Goal: Task Accomplishment & Management: Manage account settings

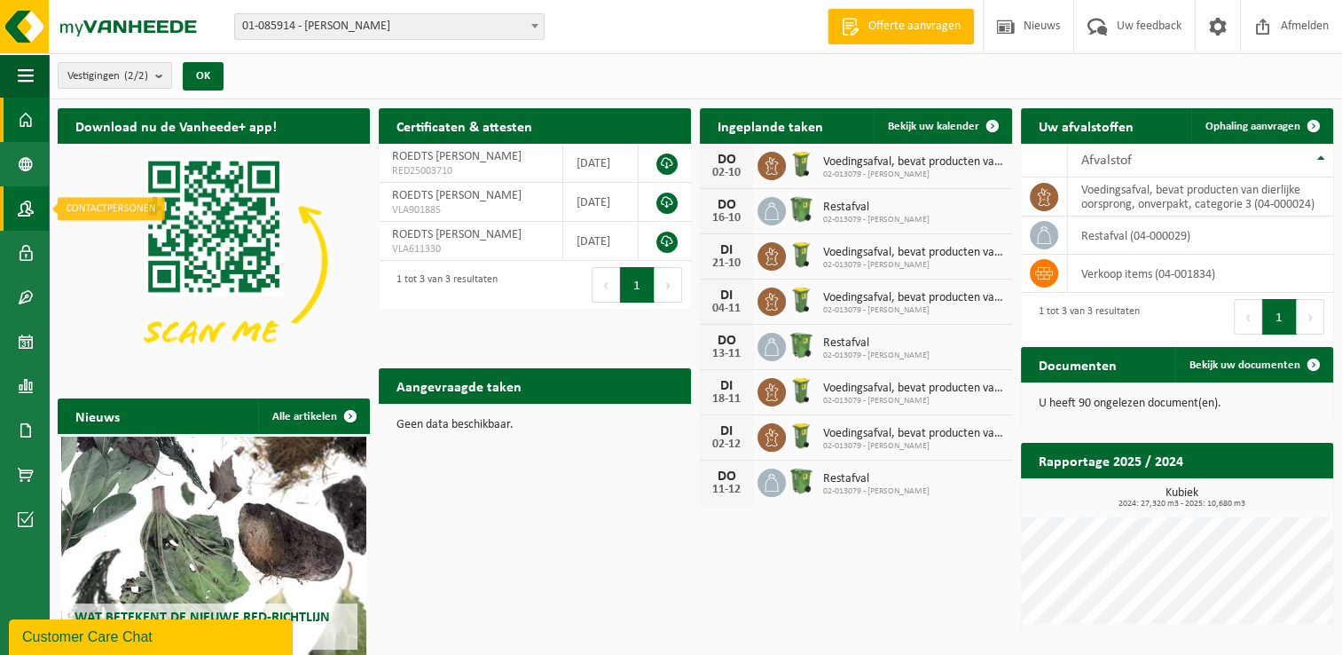
click at [26, 202] on span at bounding box center [26, 208] width 16 height 44
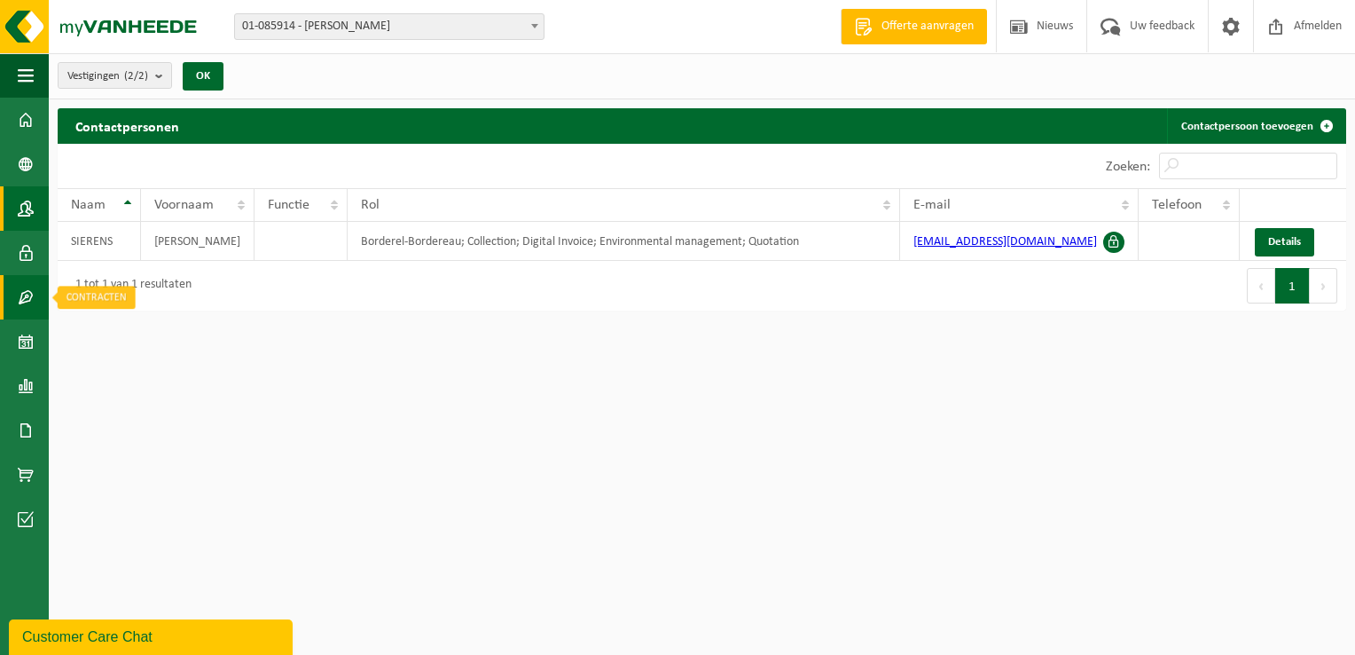
click at [26, 294] on span at bounding box center [26, 297] width 16 height 44
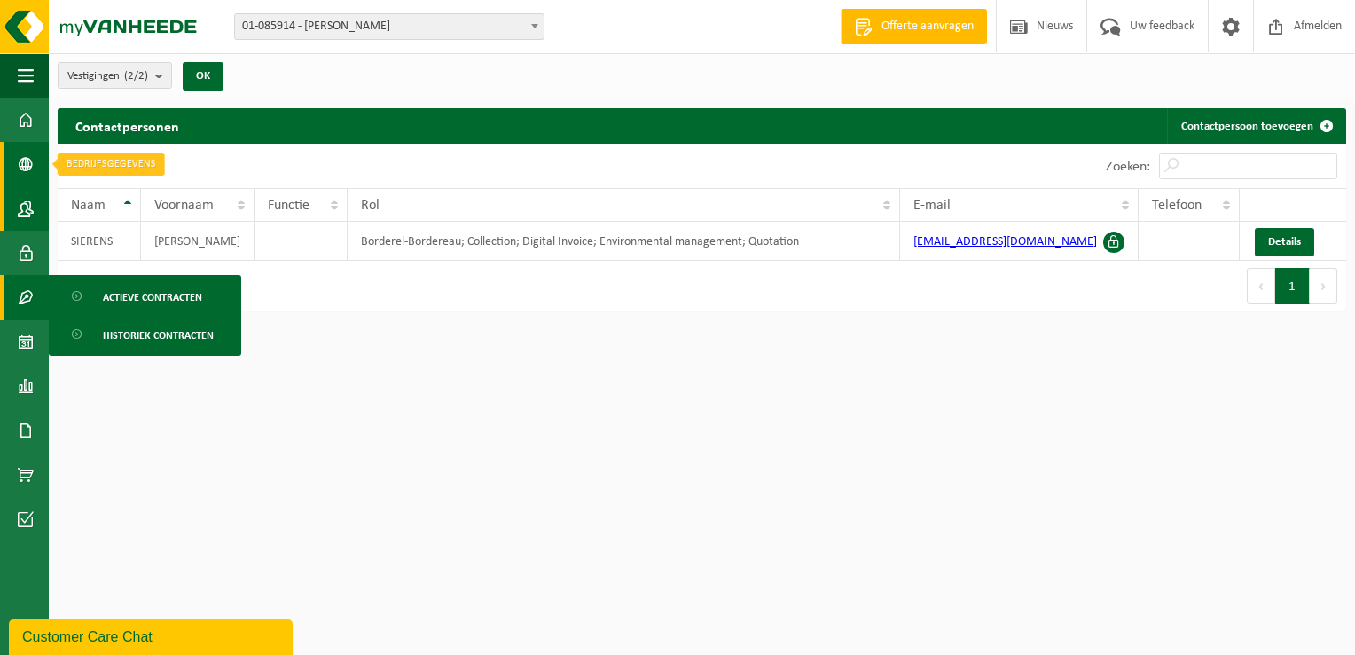
click at [35, 162] on link "Bedrijfsgegevens" at bounding box center [24, 164] width 49 height 44
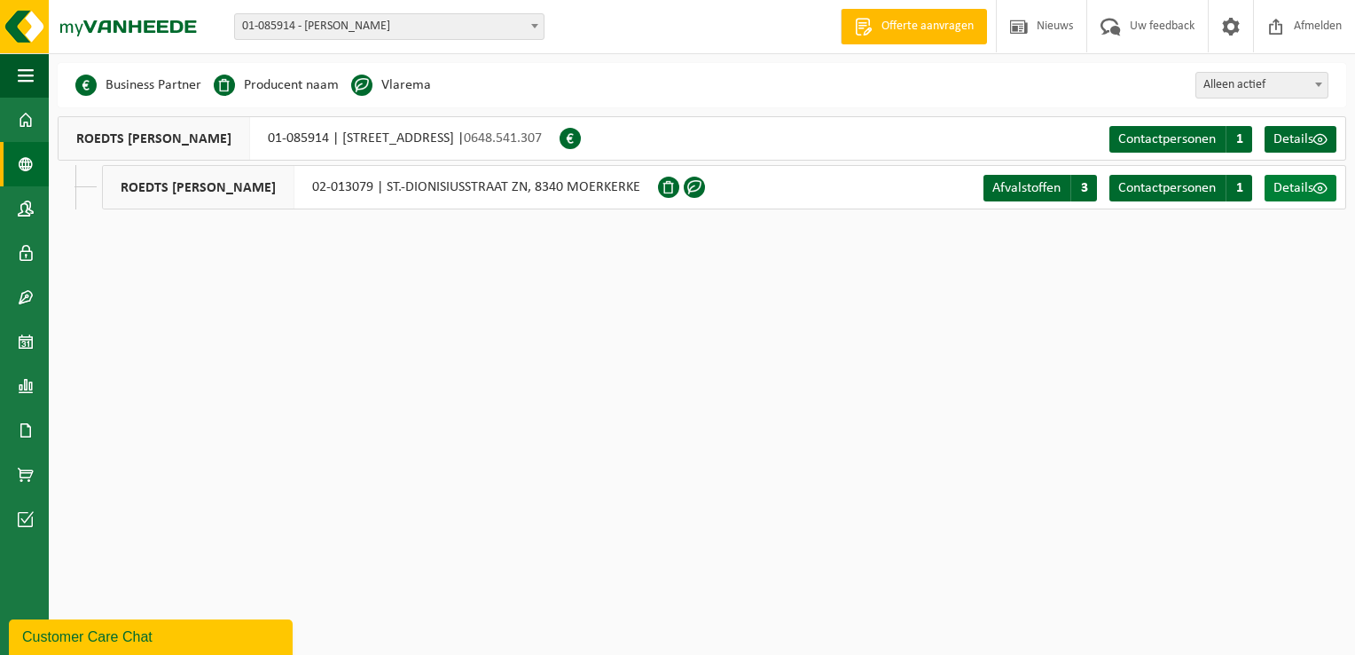
click at [1314, 186] on span at bounding box center [1321, 188] width 14 height 14
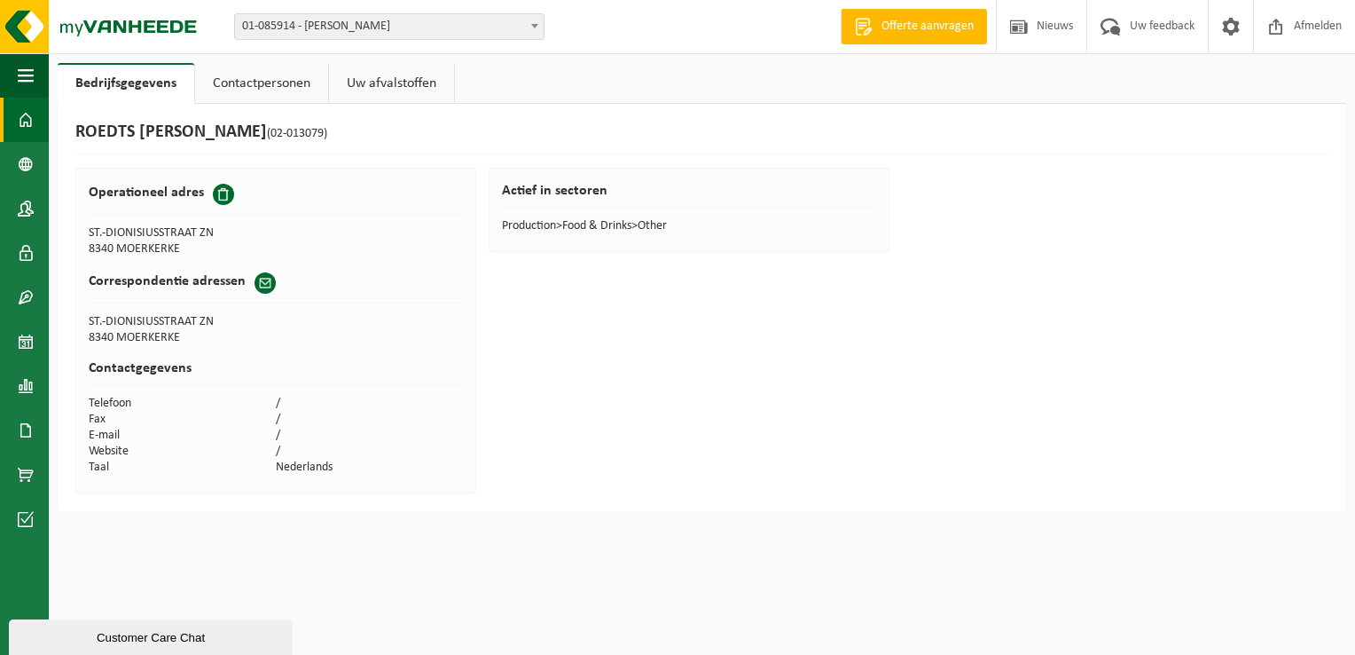
click at [22, 129] on span at bounding box center [26, 120] width 16 height 44
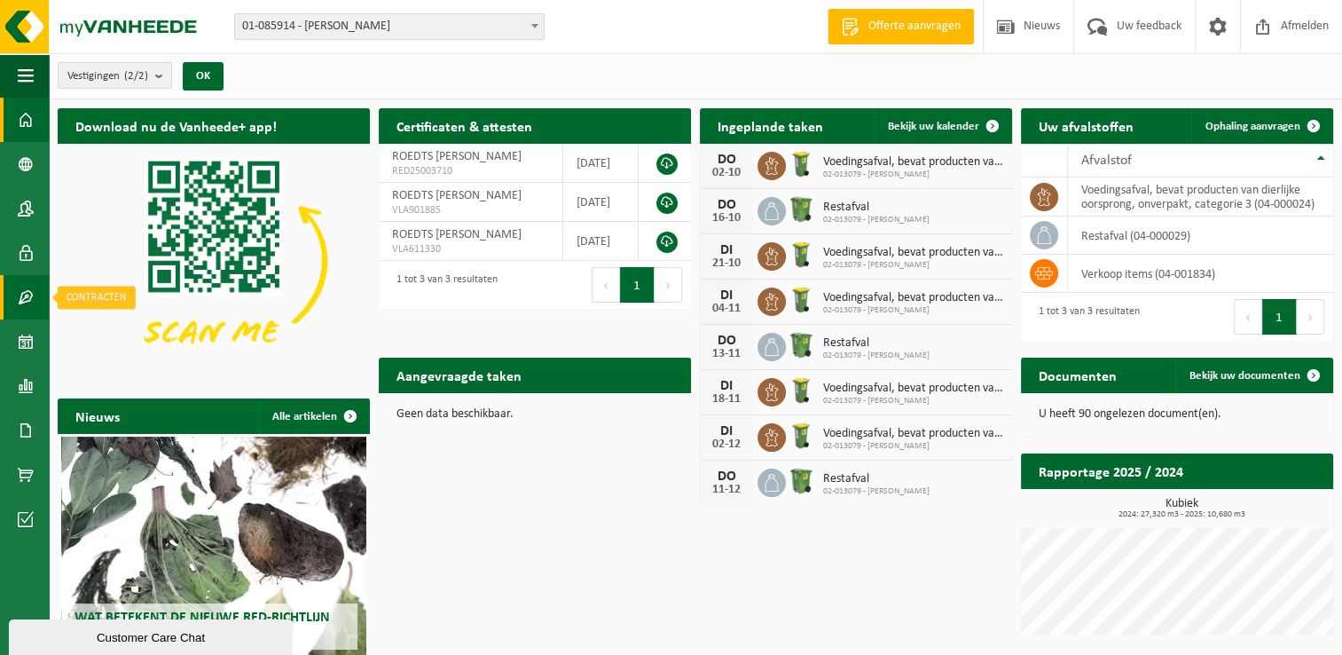
click at [24, 288] on span at bounding box center [26, 297] width 16 height 44
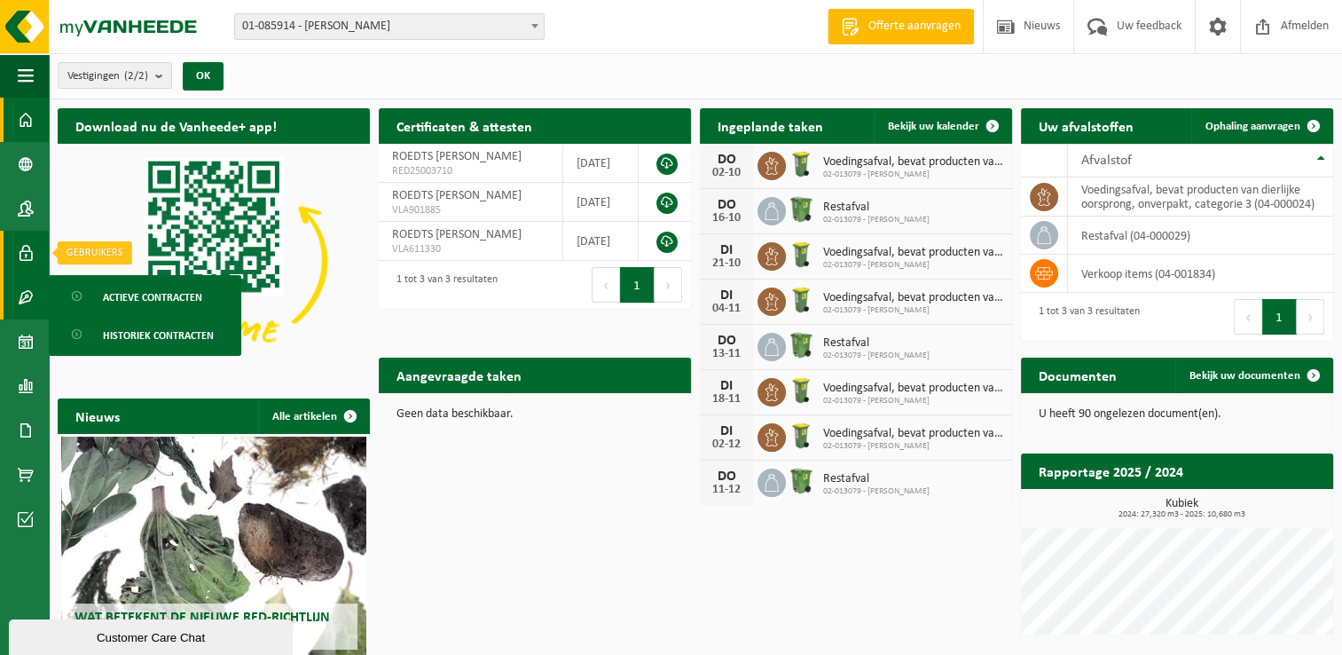
click at [27, 244] on span at bounding box center [26, 253] width 16 height 44
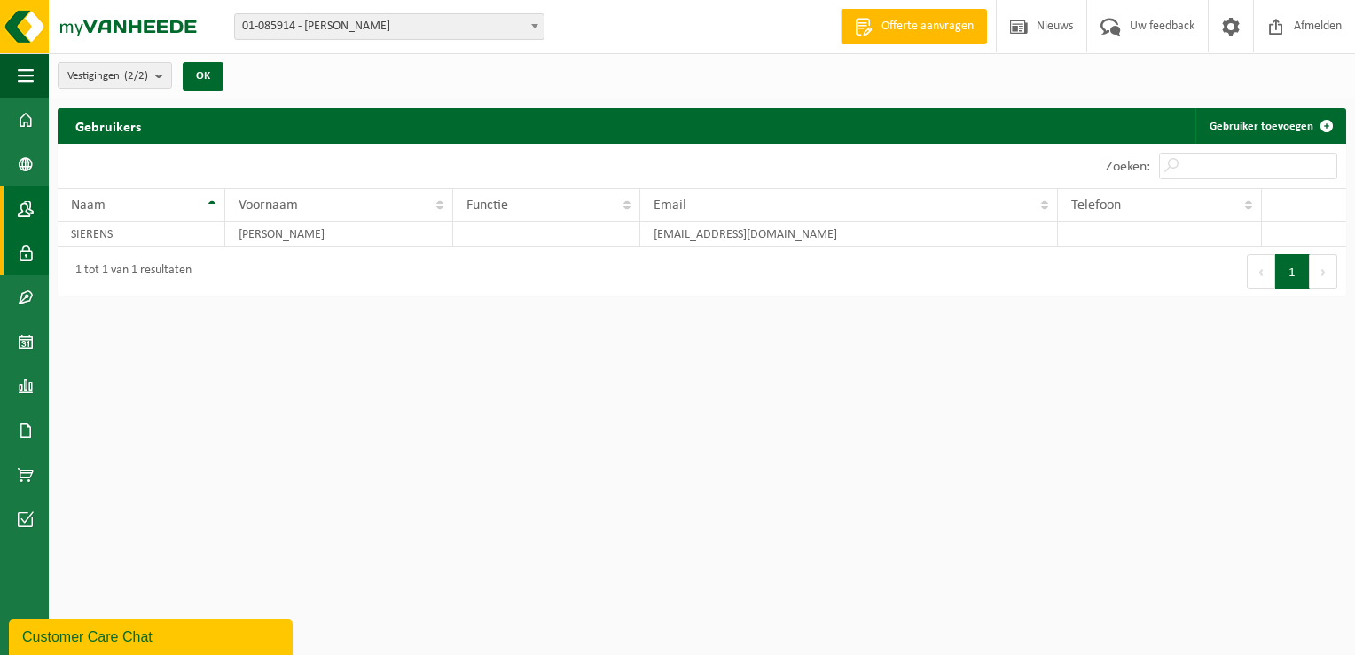
click at [26, 204] on span at bounding box center [26, 208] width 16 height 44
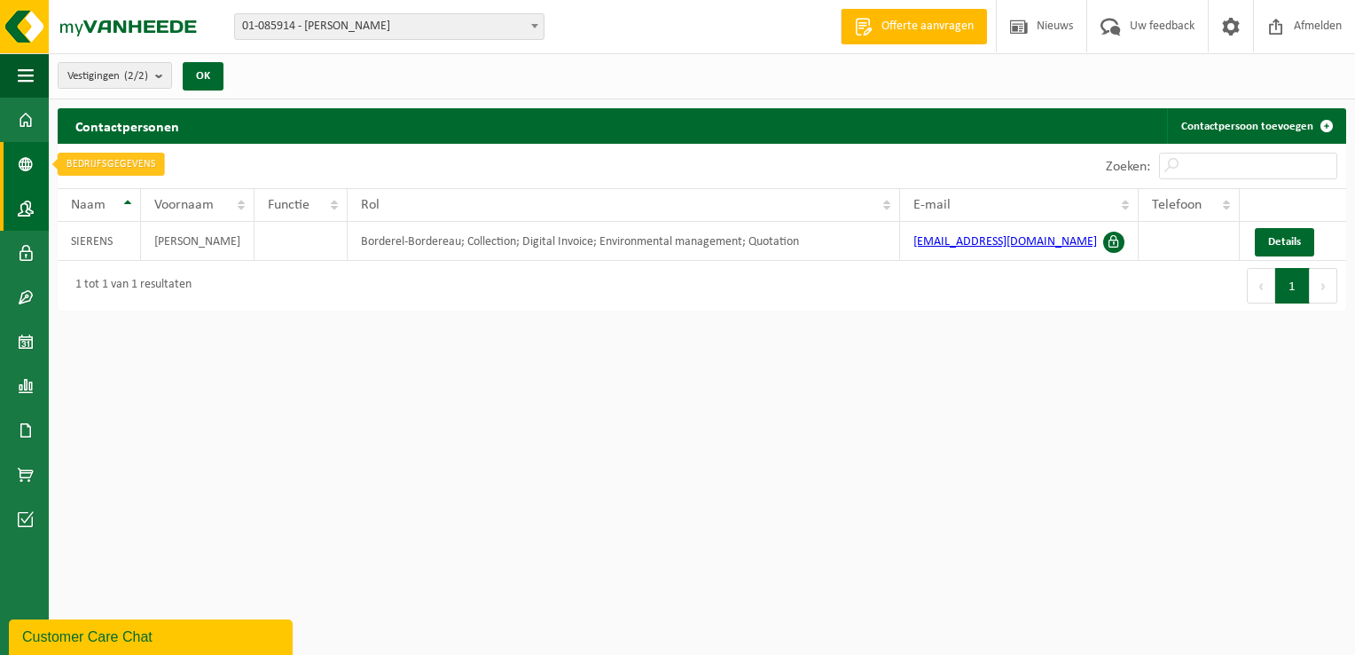
click at [35, 164] on link "Bedrijfsgegevens" at bounding box center [24, 164] width 49 height 44
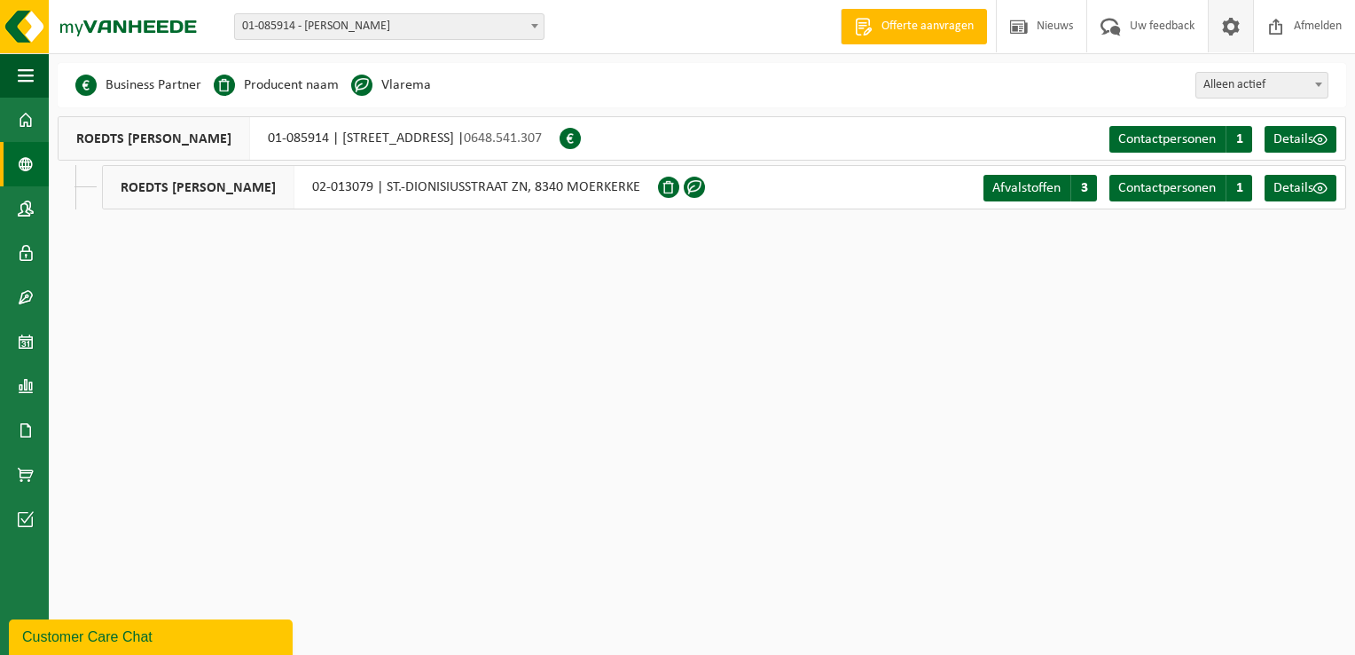
click at [1236, 28] on span at bounding box center [1231, 26] width 27 height 52
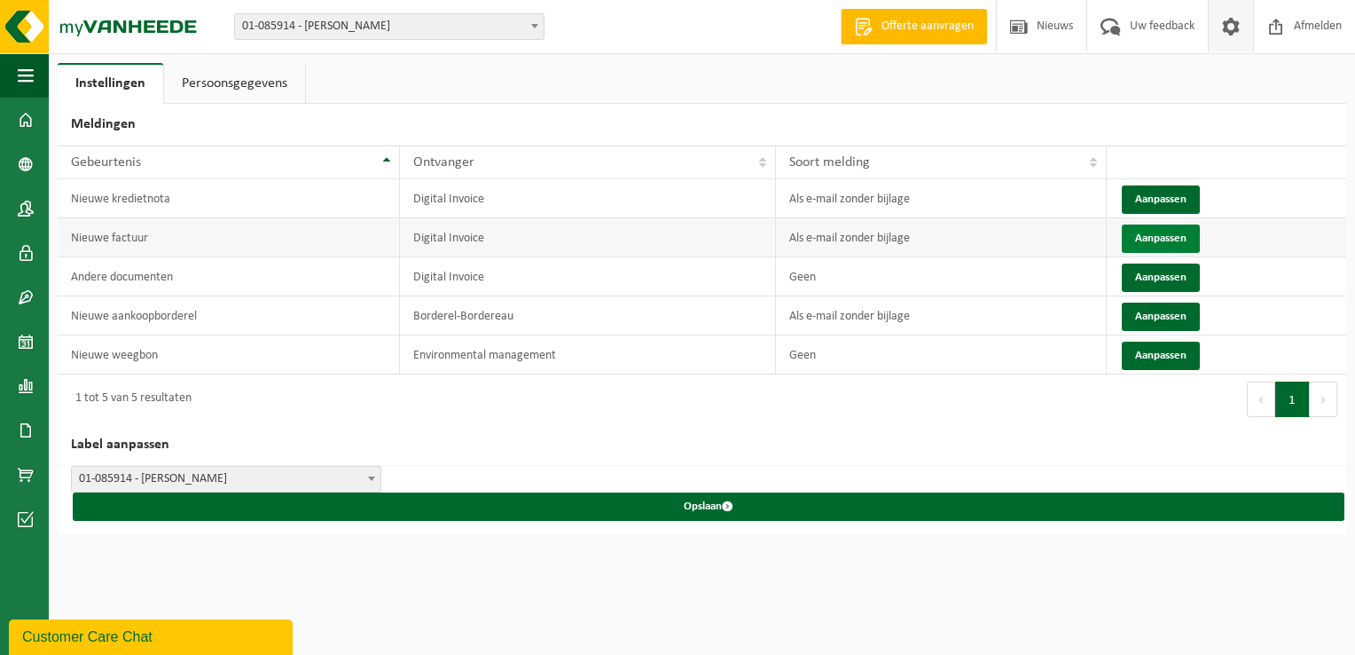
click at [1168, 237] on button "Aanpassen" at bounding box center [1161, 238] width 78 height 28
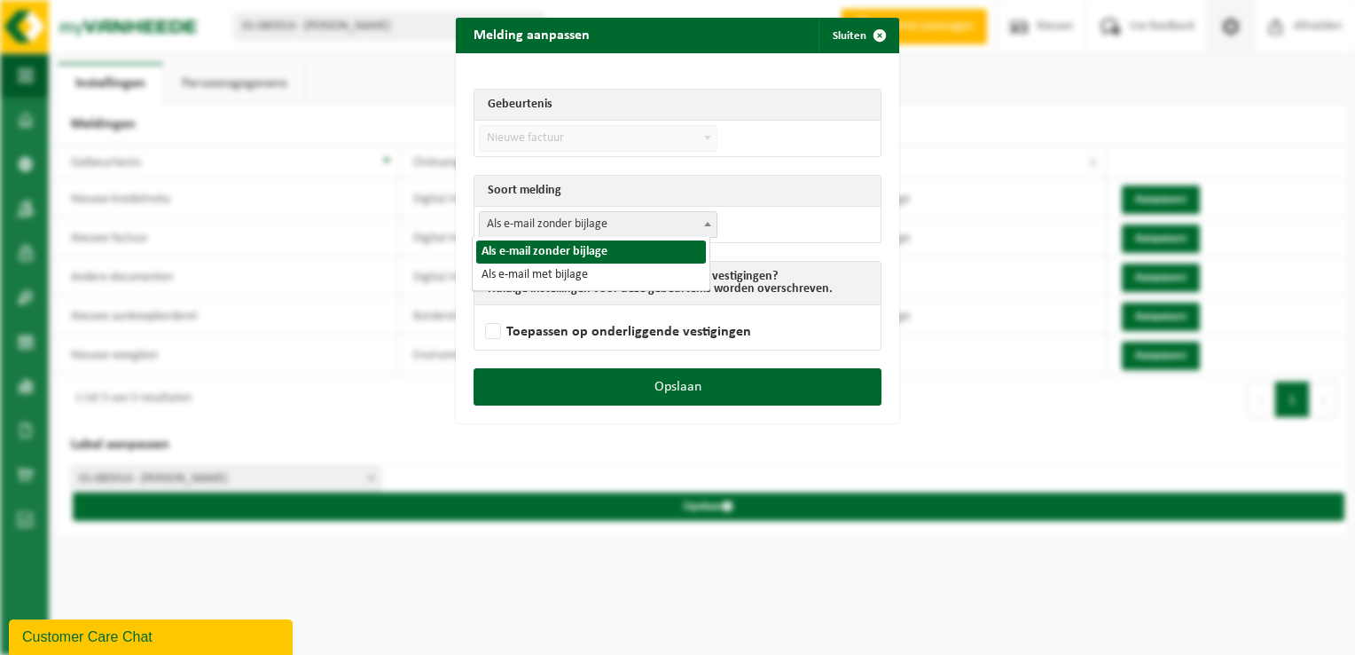
click at [704, 224] on b at bounding box center [707, 224] width 7 height 4
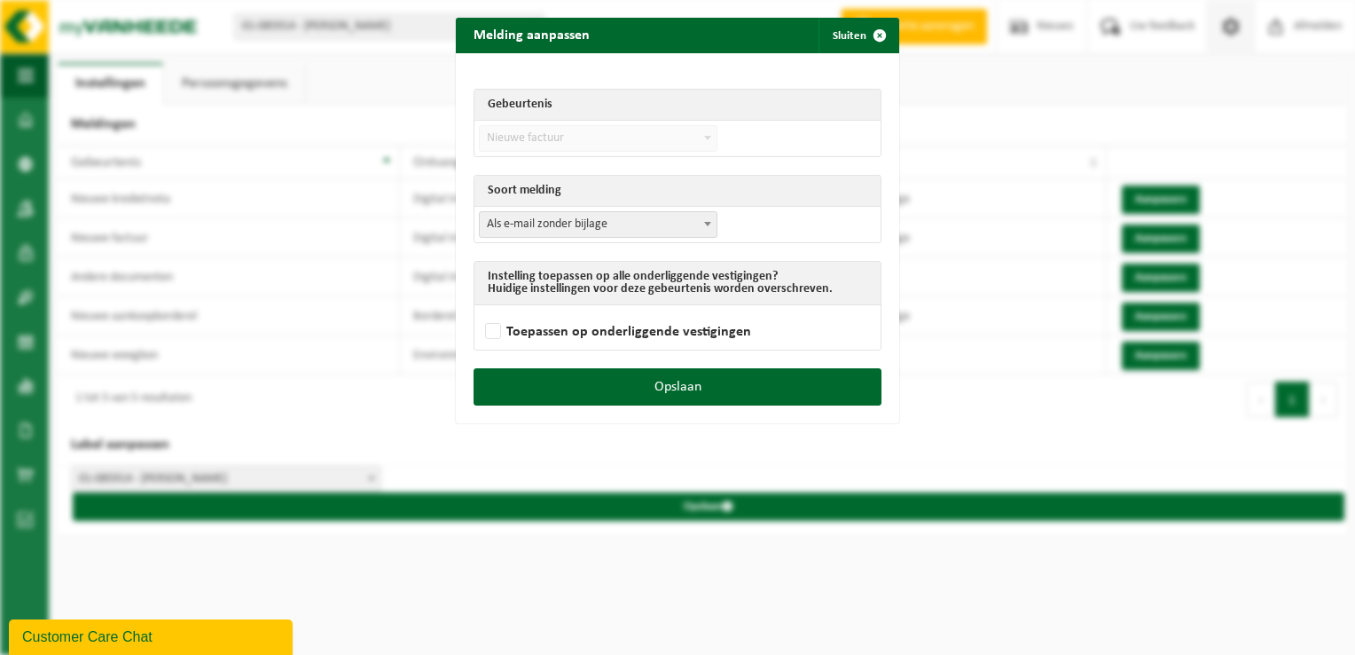
click at [704, 224] on b at bounding box center [707, 224] width 7 height 4
click at [862, 35] on span "submit" at bounding box center [879, 35] width 35 height 35
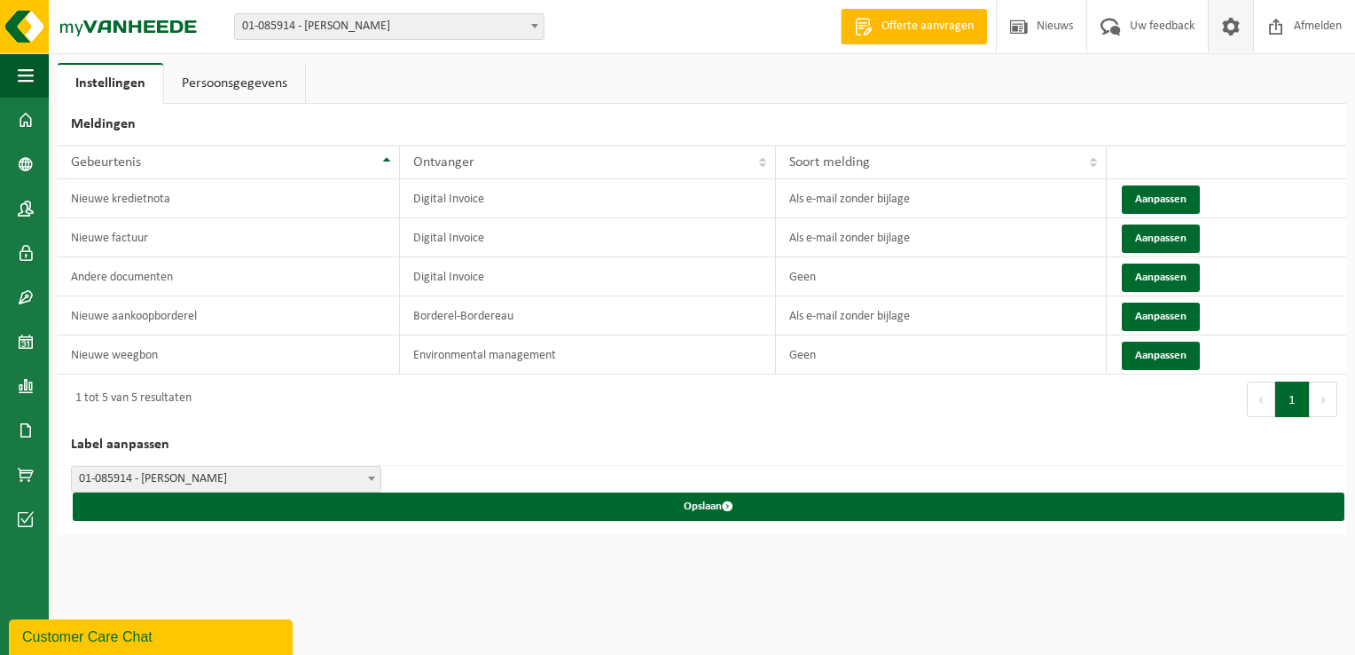
click at [237, 78] on link "Persoonsgegevens" at bounding box center [234, 83] width 141 height 41
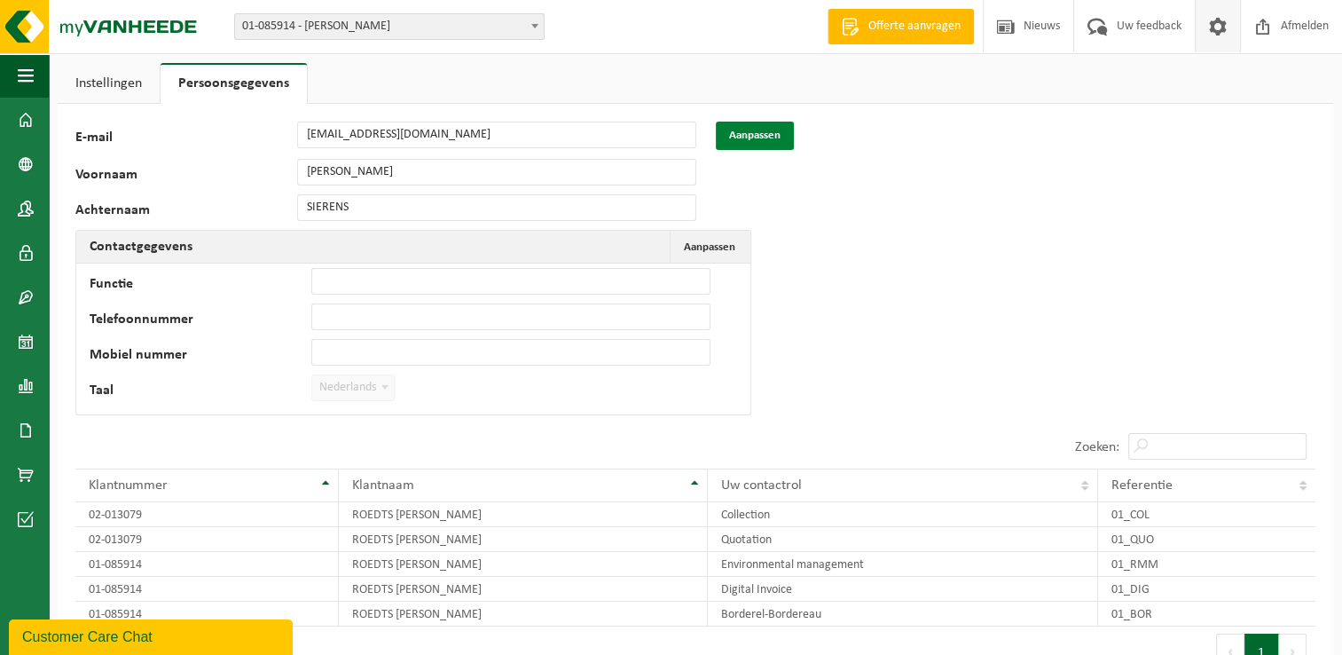
click at [738, 132] on button "Aanpassen" at bounding box center [755, 136] width 78 height 28
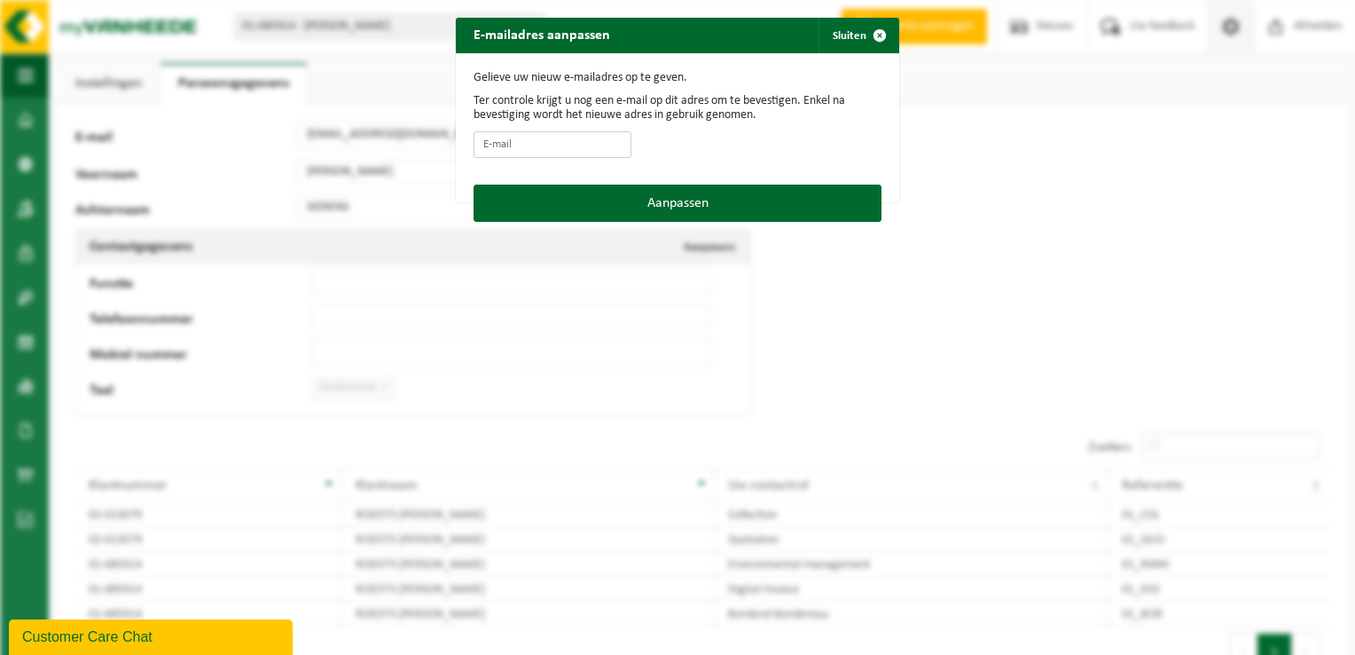
click at [540, 144] on input "E-mail" at bounding box center [553, 144] width 158 height 27
type input "b"
type input "r"
click at [866, 32] on span "button" at bounding box center [879, 35] width 35 height 35
